Goal: Task Accomplishment & Management: Use online tool/utility

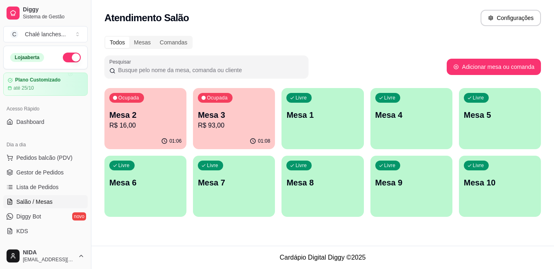
click at [171, 111] on p "Mesa 2" at bounding box center [145, 114] width 72 height 11
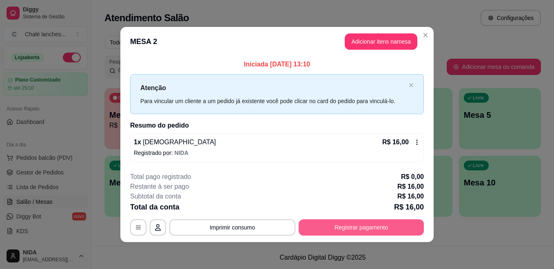
click at [401, 230] on button "Registrar pagamento" at bounding box center [361, 227] width 125 height 16
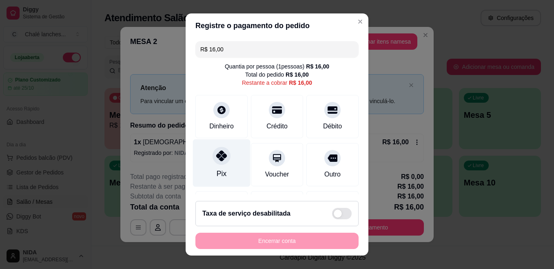
click at [217, 155] on icon at bounding box center [221, 156] width 11 height 11
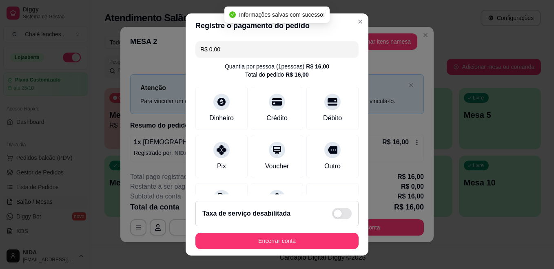
type input "R$ 0,00"
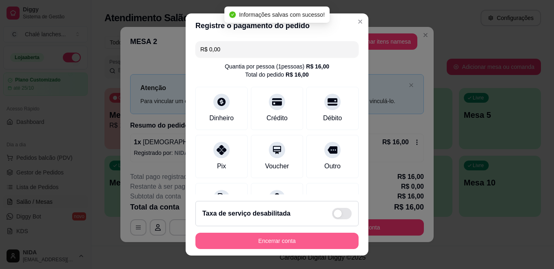
click at [331, 237] on button "Encerrar conta" at bounding box center [276, 241] width 163 height 16
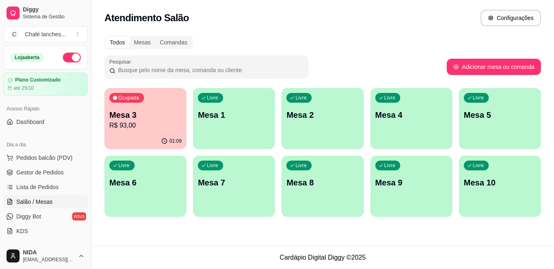
click at [155, 128] on p "R$ 93,00" at bounding box center [145, 126] width 72 height 10
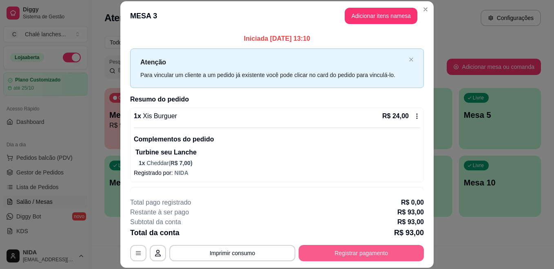
click at [357, 248] on button "Registrar pagamento" at bounding box center [361, 253] width 125 height 16
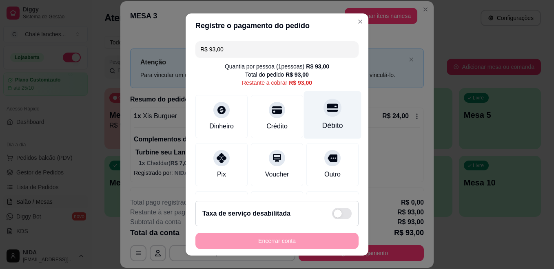
click at [327, 110] on icon at bounding box center [332, 107] width 11 height 11
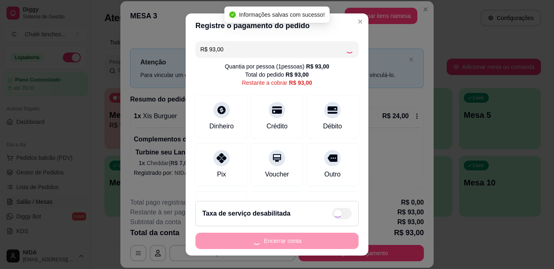
type input "R$ 0,00"
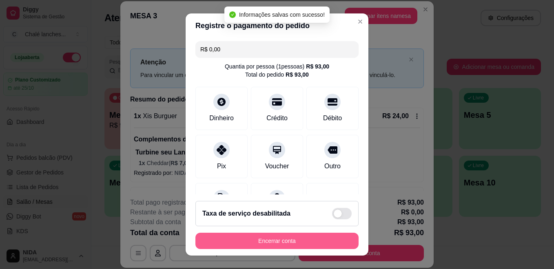
click at [298, 240] on button "Encerrar conta" at bounding box center [276, 241] width 163 height 16
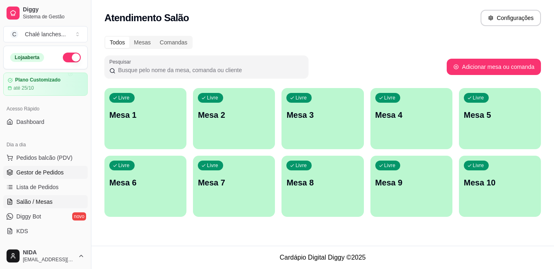
click at [42, 170] on span "Gestor de Pedidos" at bounding box center [39, 172] width 47 height 8
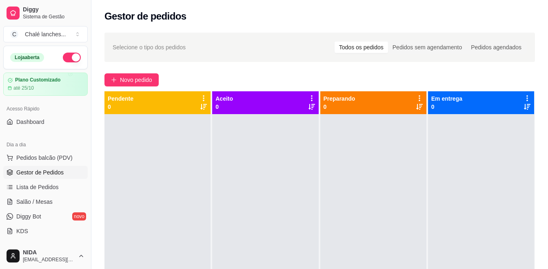
click at [56, 148] on div "Dia a dia" at bounding box center [45, 144] width 84 height 13
click at [139, 77] on span "Novo pedido" at bounding box center [136, 79] width 32 height 9
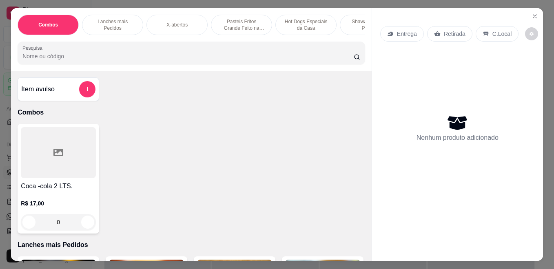
click at [252, 18] on p "Pasteis Fritos Grande Feito na Hora" at bounding box center [241, 24] width 47 height 13
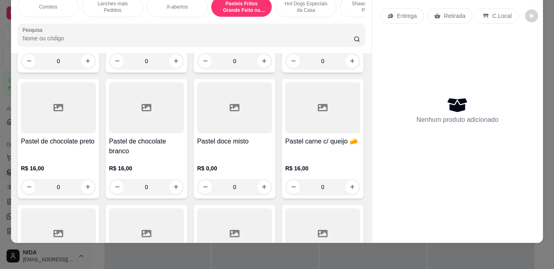
scroll to position [1097, 0]
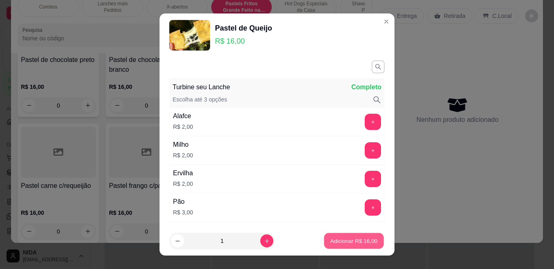
click at [341, 237] on button "Adicionar R$ 16,00" at bounding box center [354, 241] width 60 height 16
type input "1"
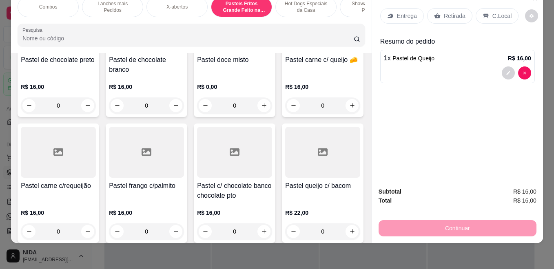
click at [487, 11] on div "C.Local" at bounding box center [497, 15] width 43 height 15
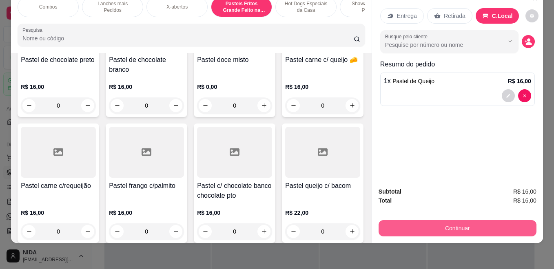
click at [465, 220] on button "Continuar" at bounding box center [458, 228] width 158 height 16
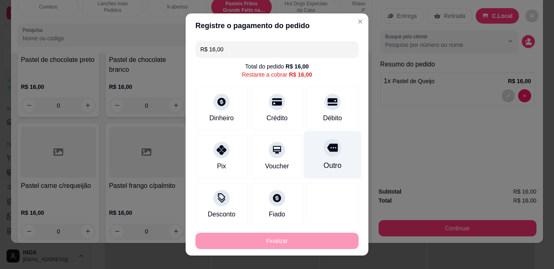
click at [327, 151] on div at bounding box center [332, 148] width 18 height 18
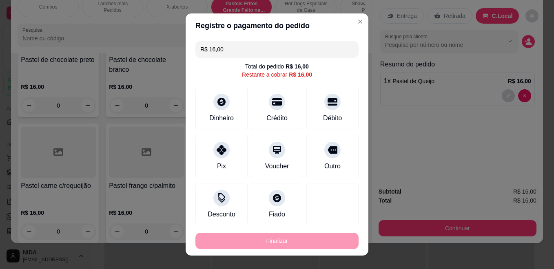
type input "R$ 0,00"
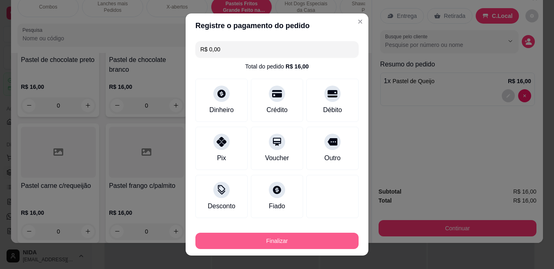
click at [288, 240] on button "Finalizar" at bounding box center [276, 241] width 163 height 16
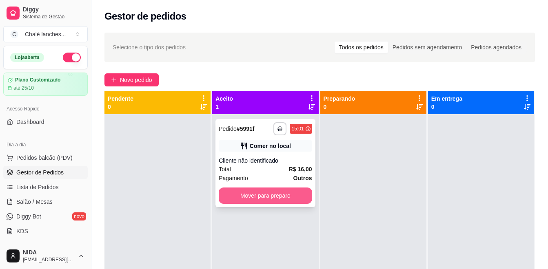
click at [276, 197] on button "Mover para preparo" at bounding box center [265, 196] width 93 height 16
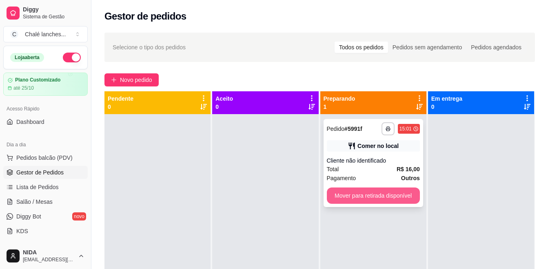
click at [388, 199] on button "Mover para retirada disponível" at bounding box center [373, 196] width 93 height 16
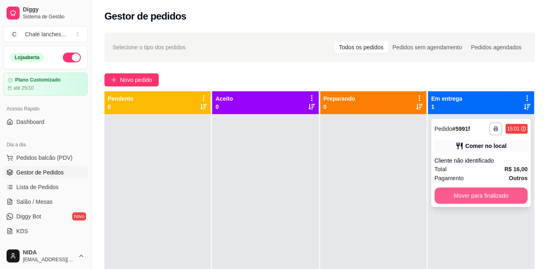
click at [497, 199] on button "Mover para finalizado" at bounding box center [480, 196] width 93 height 16
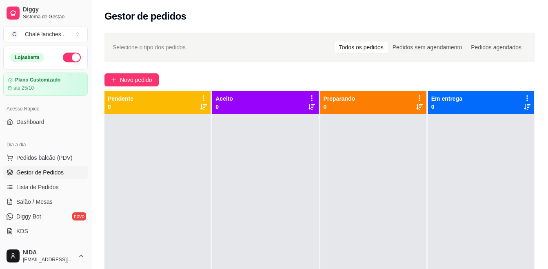
drag, startPoint x: 497, startPoint y: 199, endPoint x: 340, endPoint y: 151, distance: 164.0
click at [496, 199] on div at bounding box center [481, 248] width 106 height 269
click at [134, 79] on span "Novo pedido" at bounding box center [136, 79] width 32 height 9
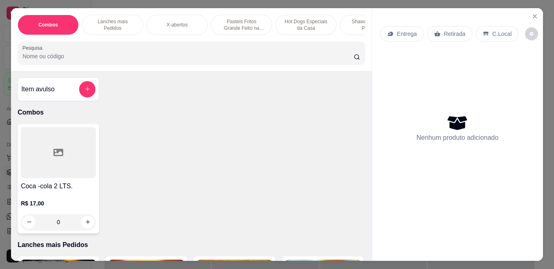
scroll to position [163, 0]
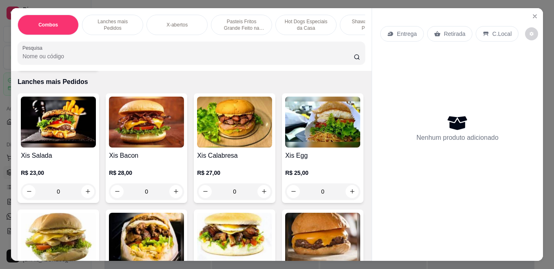
click at [238, 22] on p "Pasteis Fritos Grande Feito na Hora" at bounding box center [241, 24] width 47 height 13
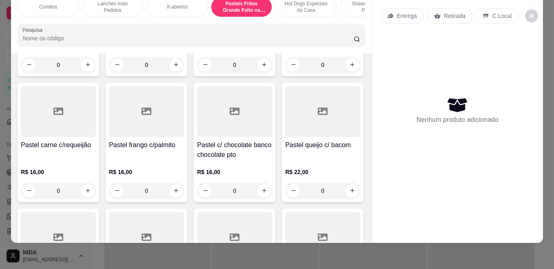
scroll to position [1016, 0]
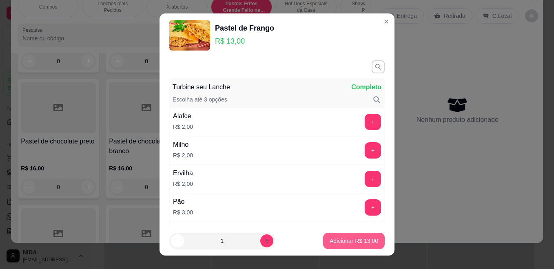
click at [348, 237] on button "Adicionar R$ 13,00" at bounding box center [354, 241] width 62 height 16
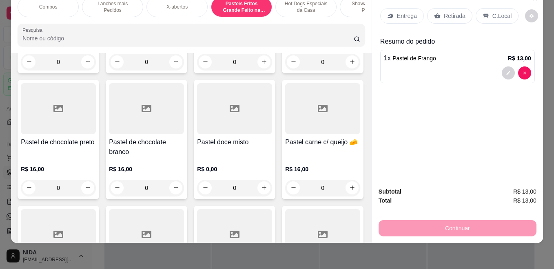
type input "1"
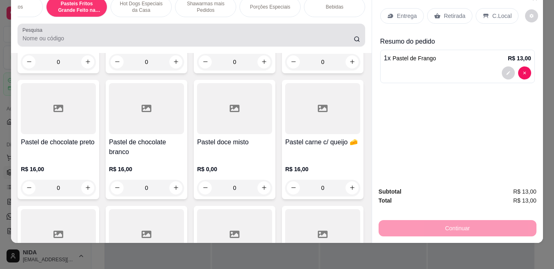
scroll to position [0, 0]
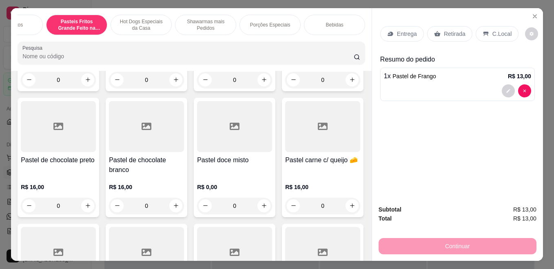
click at [329, 22] on p "Bebidas" at bounding box center [334, 25] width 18 height 7
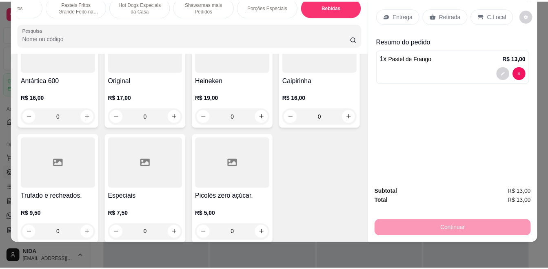
scroll to position [3009, 0]
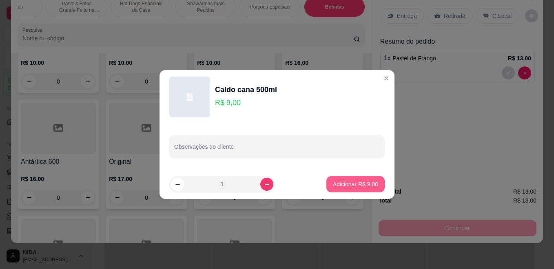
click at [350, 181] on p "Adicionar R$ 9,00" at bounding box center [355, 184] width 45 height 8
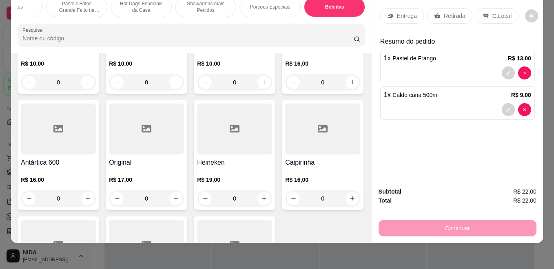
type input "1"
click at [449, 12] on p "Retirada" at bounding box center [455, 16] width 22 height 8
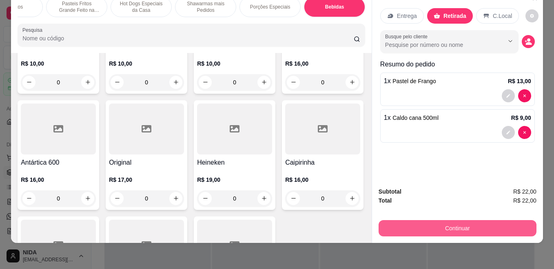
click at [460, 227] on button "Continuar" at bounding box center [458, 228] width 158 height 16
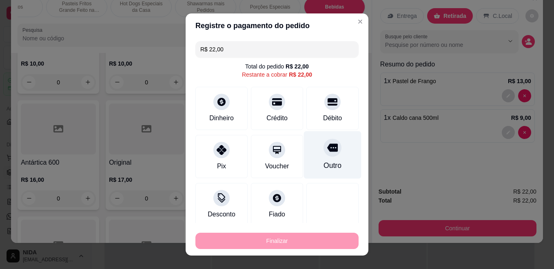
click at [328, 158] on div "Outro" at bounding box center [333, 155] width 58 height 48
type input "R$ 0,00"
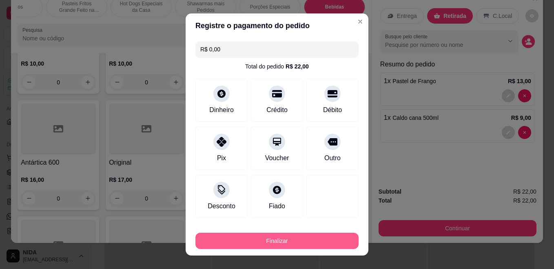
click at [302, 244] on button "Finalizar" at bounding box center [276, 241] width 163 height 16
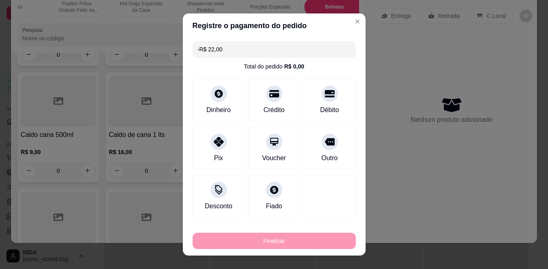
scroll to position [0, 0]
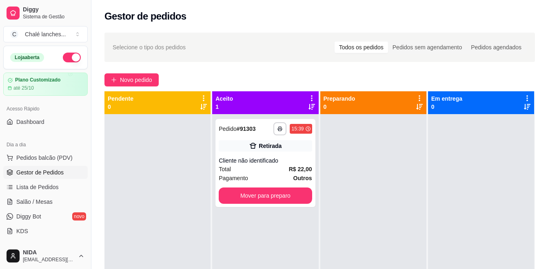
click at [301, 246] on div "**********" at bounding box center [265, 248] width 106 height 269
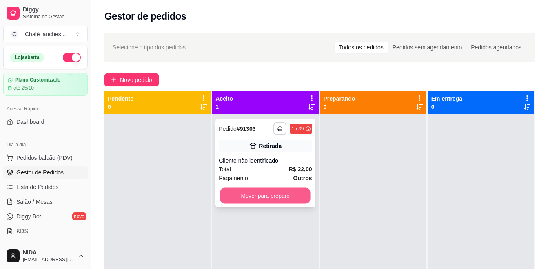
click at [276, 199] on button "Mover para preparo" at bounding box center [265, 196] width 90 height 16
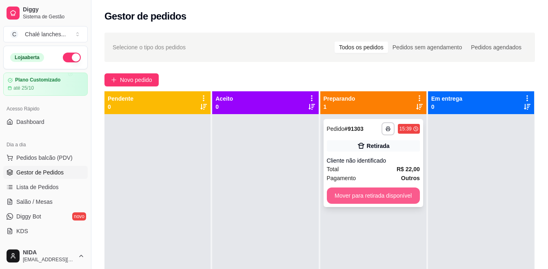
click at [363, 199] on button "Mover para retirada disponível" at bounding box center [373, 196] width 93 height 16
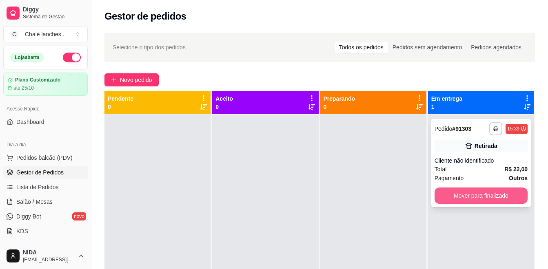
click at [449, 197] on button "Mover para finalizado" at bounding box center [480, 196] width 93 height 16
